Goal: Information Seeking & Learning: Compare options

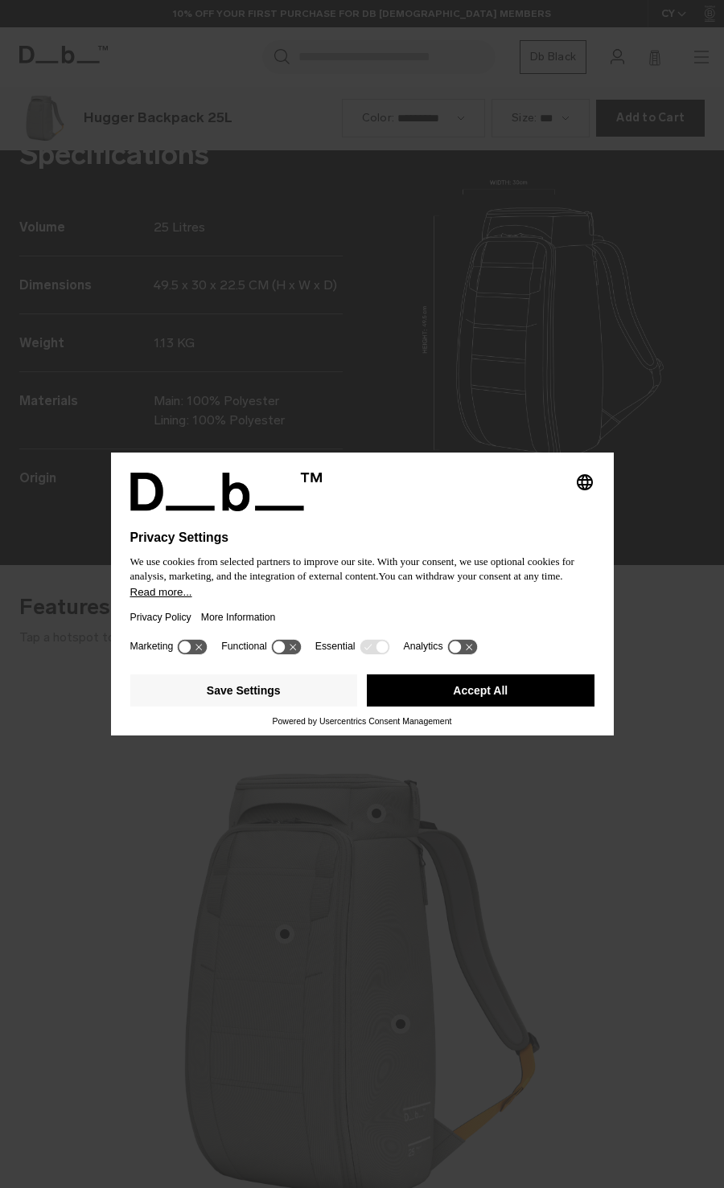
scroll to position [2377, 0]
